Goal: Information Seeking & Learning: Learn about a topic

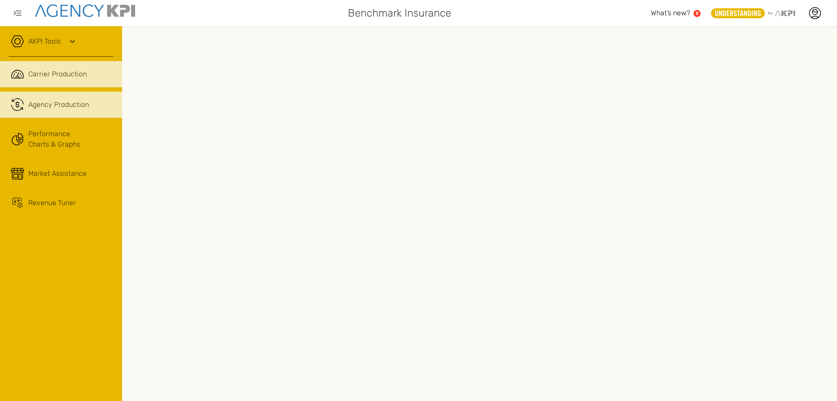
click at [53, 101] on span "Agency Production" at bounding box center [58, 104] width 61 height 10
